Goal: Information Seeking & Learning: Learn about a topic

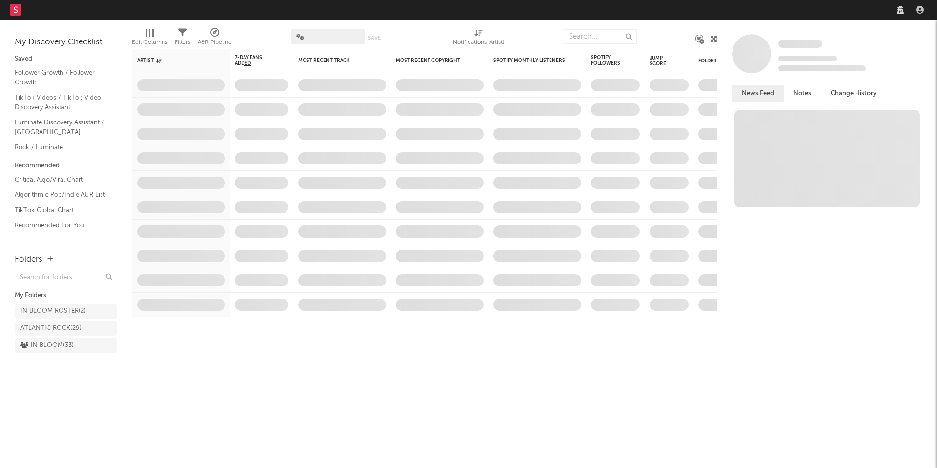
click at [695, 11] on nav "Dashboard Discovery Assistant Charts Leads" at bounding box center [468, 10] width 937 height 20
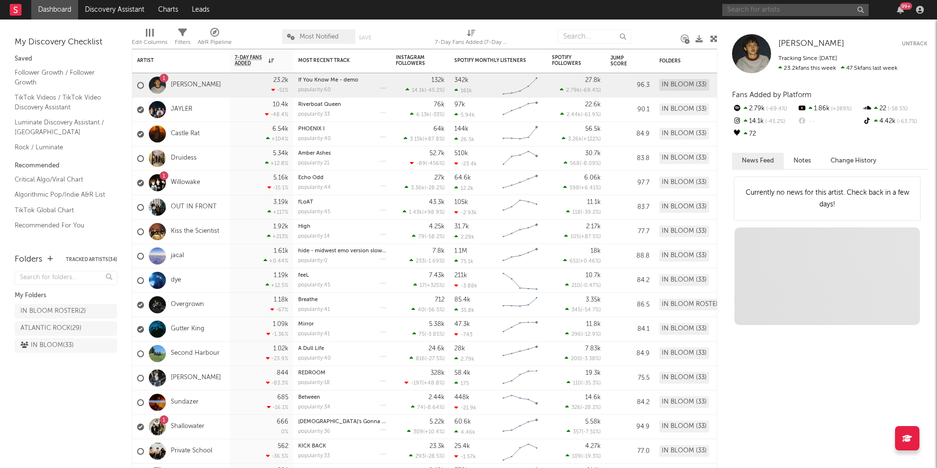
click at [745, 12] on input "text" at bounding box center [795, 10] width 146 height 12
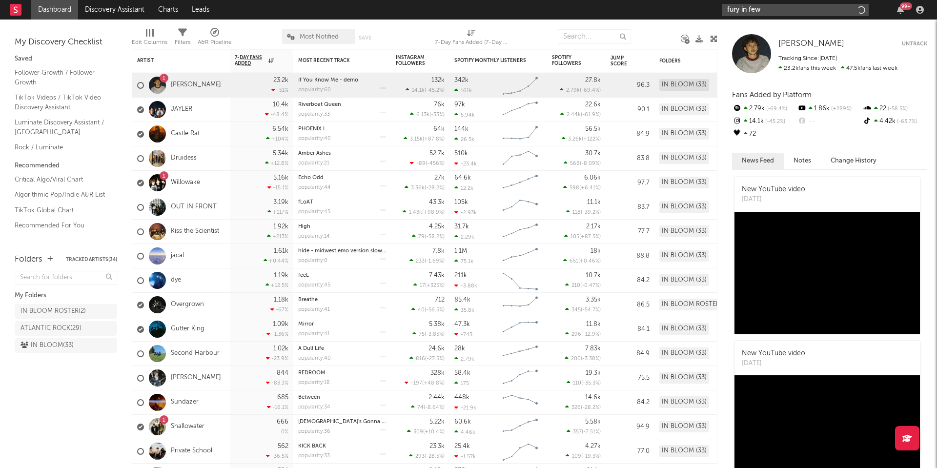
type input "fury in few"
click at [765, 10] on input "fury in few" at bounding box center [795, 10] width 146 height 12
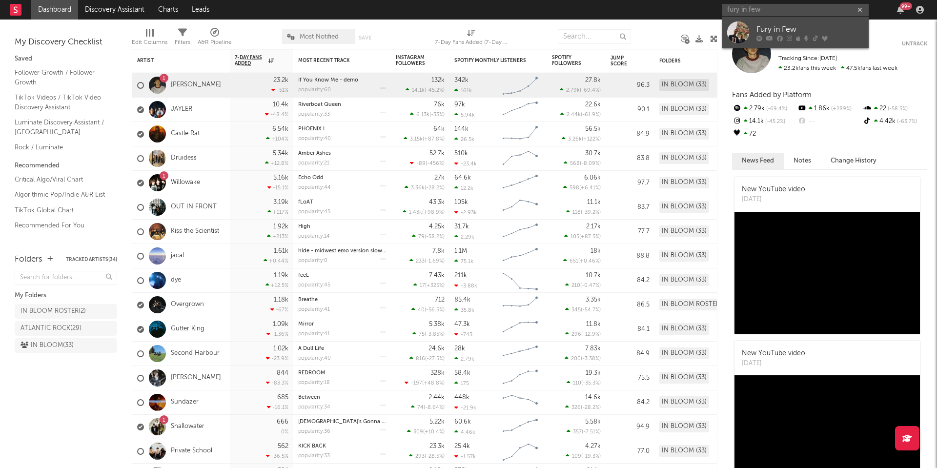
click at [763, 34] on div "Fury in Few" at bounding box center [810, 29] width 107 height 12
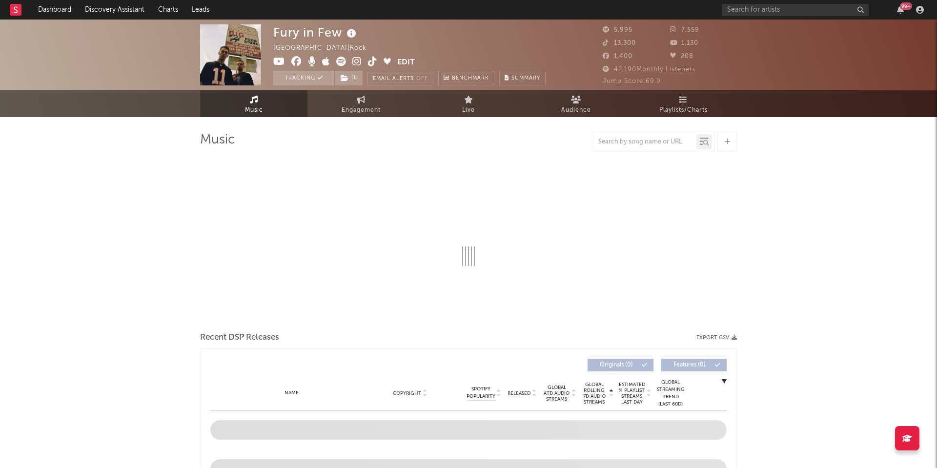
select select "1w"
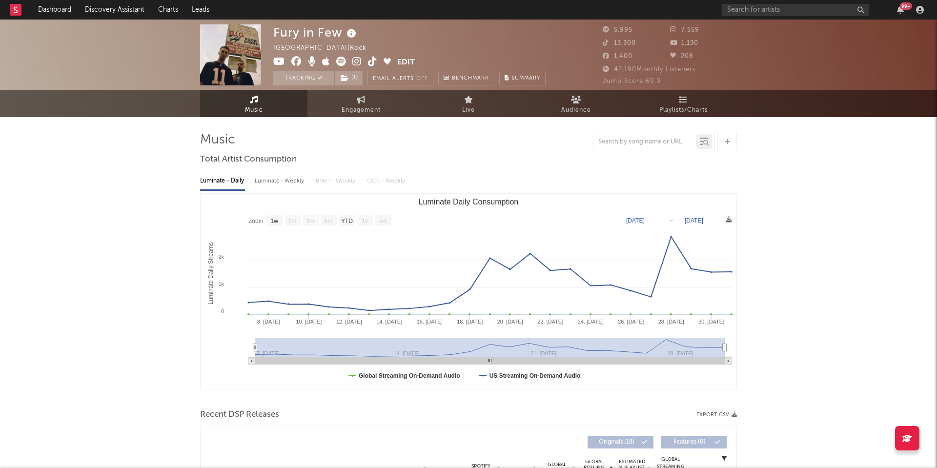
click at [371, 59] on icon at bounding box center [372, 62] width 9 height 10
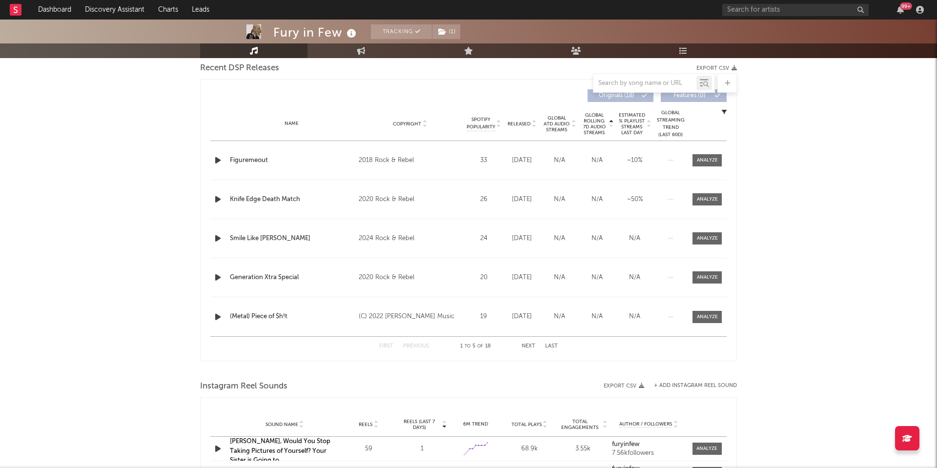
scroll to position [296, 0]
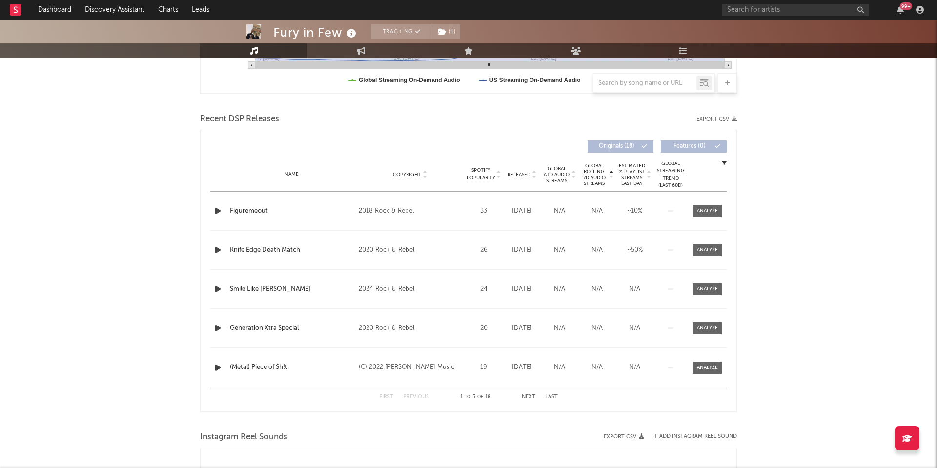
click at [587, 179] on span "Global Rolling 7D Audio Streams" at bounding box center [594, 174] width 27 height 23
click at [558, 180] on span "Global ATD Audio Streams" at bounding box center [556, 175] width 27 height 18
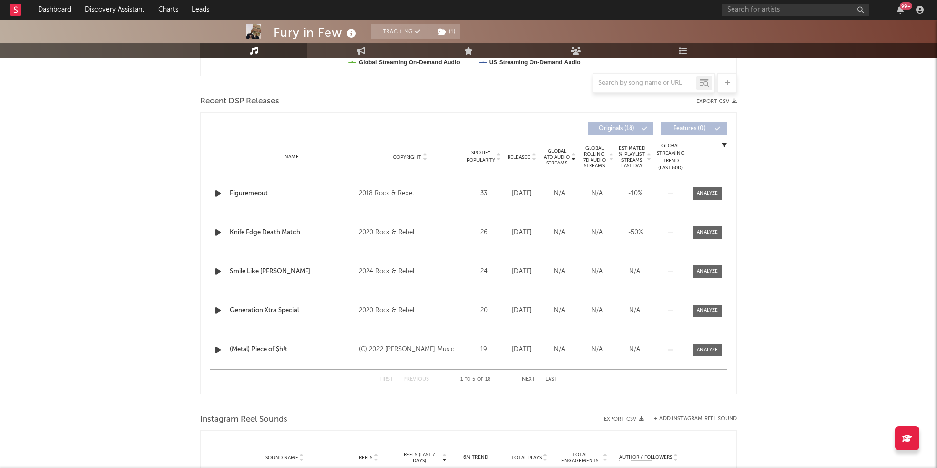
scroll to position [318, 0]
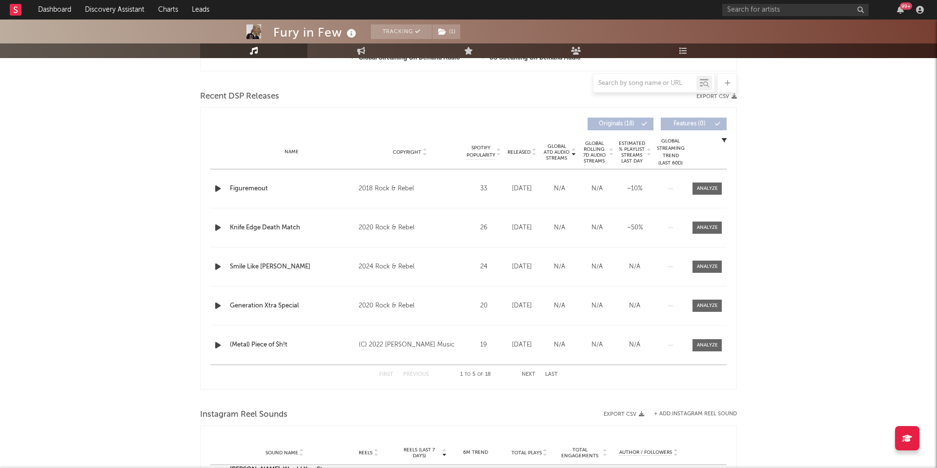
click at [531, 373] on button "Next" at bounding box center [529, 374] width 14 height 5
click at [530, 373] on button "Next" at bounding box center [529, 374] width 14 height 5
click at [706, 190] on div at bounding box center [707, 188] width 21 height 7
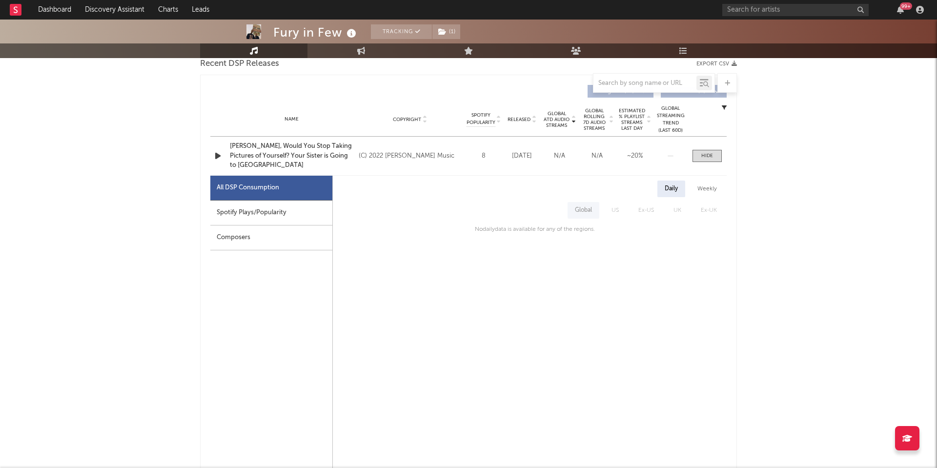
scroll to position [376, 0]
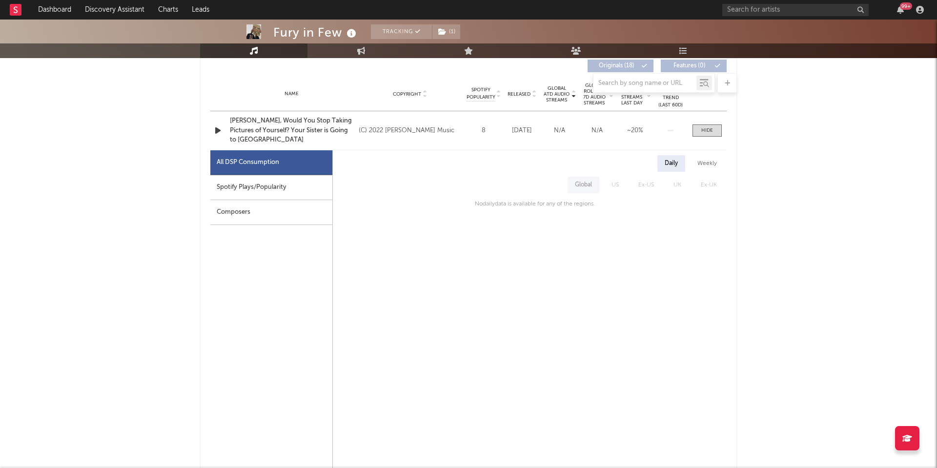
click at [304, 187] on div "Spotify Plays/Popularity" at bounding box center [271, 187] width 122 height 25
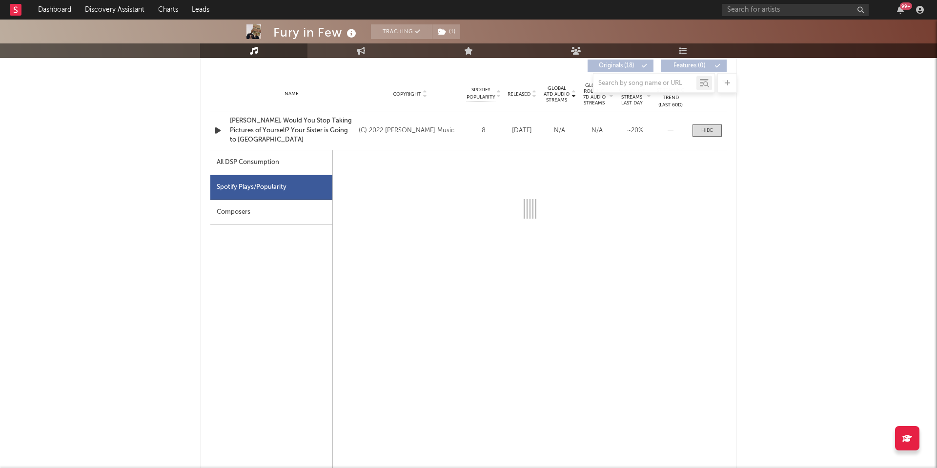
scroll to position [409, 0]
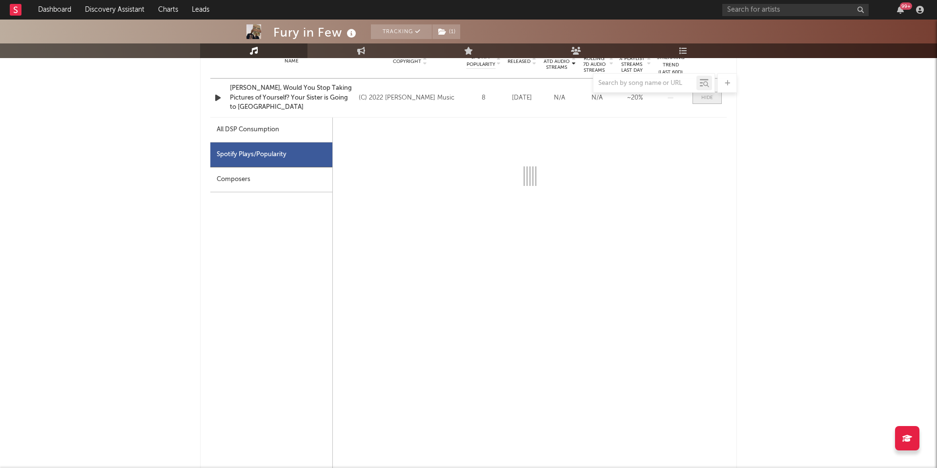
click at [702, 101] on div at bounding box center [707, 97] width 12 height 7
